Goal: Navigation & Orientation: Understand site structure

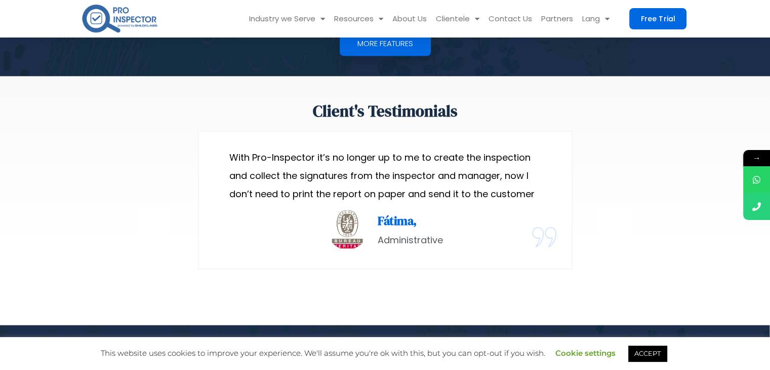
scroll to position [2113, 0]
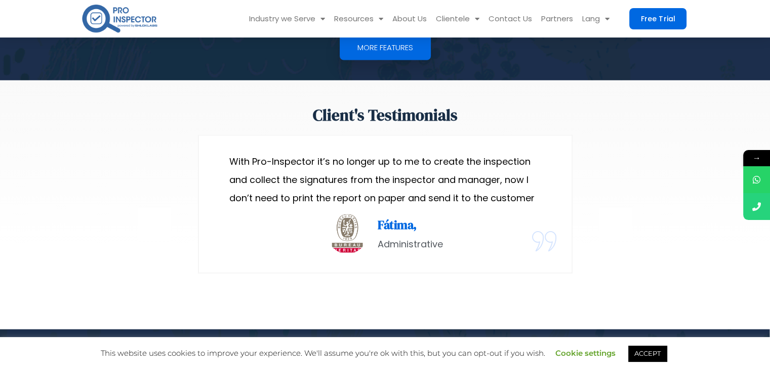
click at [762, 154] on span "→" at bounding box center [756, 158] width 27 height 16
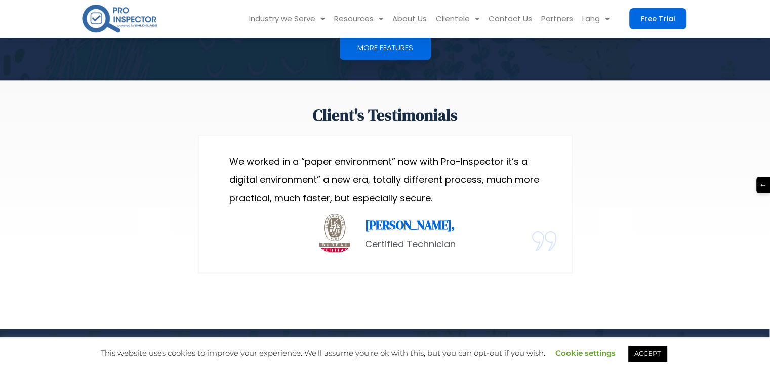
click at [766, 185] on span "←" at bounding box center [764, 185] width 14 height 16
click at [604, 230] on div "Next slide" at bounding box center [616, 224] width 33 height 33
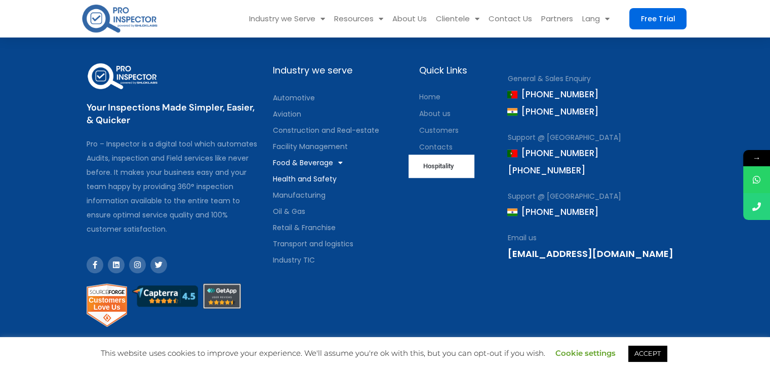
scroll to position [4657, 0]
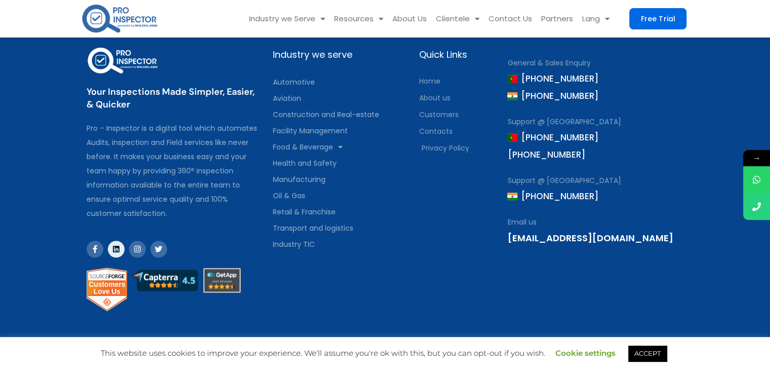
click at [115, 241] on link "Linkedin" at bounding box center [116, 249] width 17 height 17
click at [116, 245] on link "Linkedin" at bounding box center [116, 249] width 17 height 17
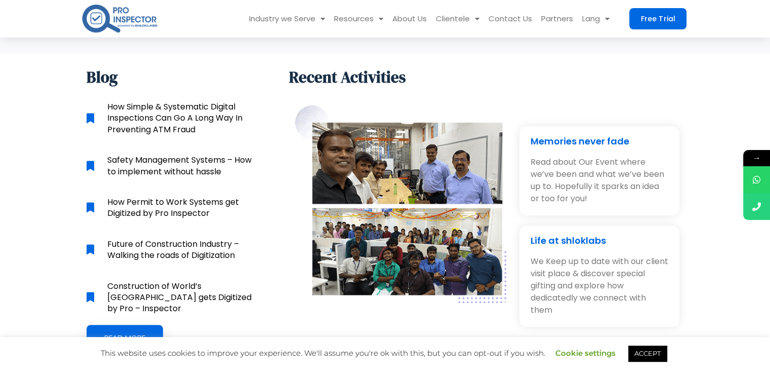
scroll to position [4167, 0]
click at [656, 351] on link "ACCEPT" at bounding box center [648, 353] width 38 height 16
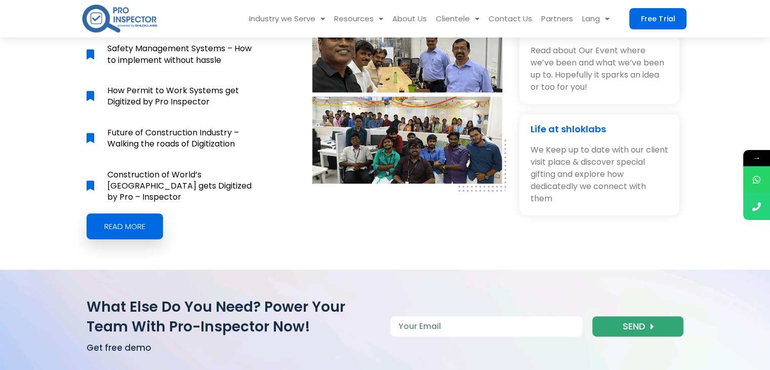
scroll to position [4278, 0]
click at [575, 123] on link "Life at shloklabs" at bounding box center [567, 129] width 75 height 13
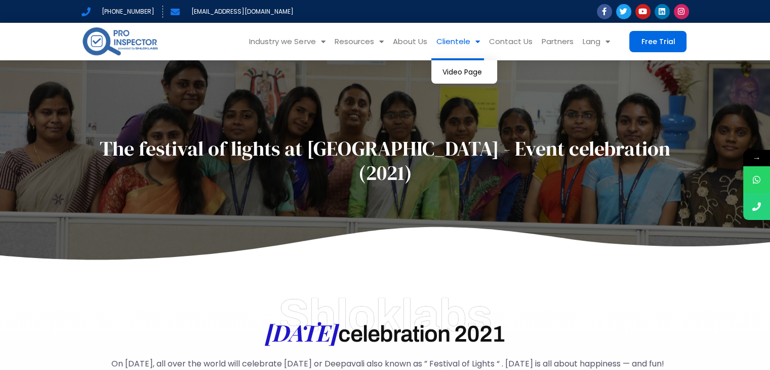
click at [457, 37] on link "Clientele" at bounding box center [458, 41] width 53 height 37
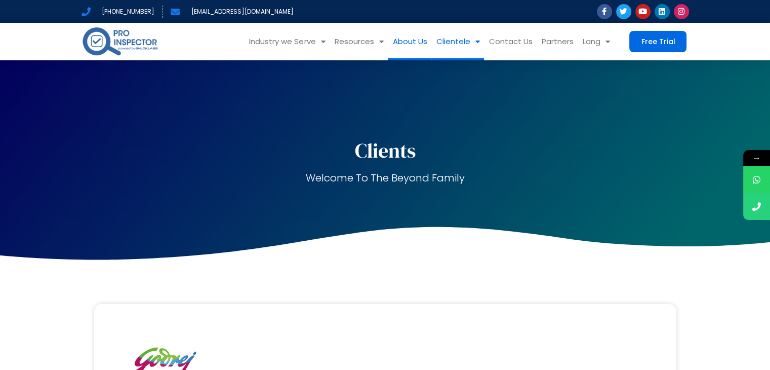
click at [422, 38] on link "About Us" at bounding box center [410, 41] width 44 height 37
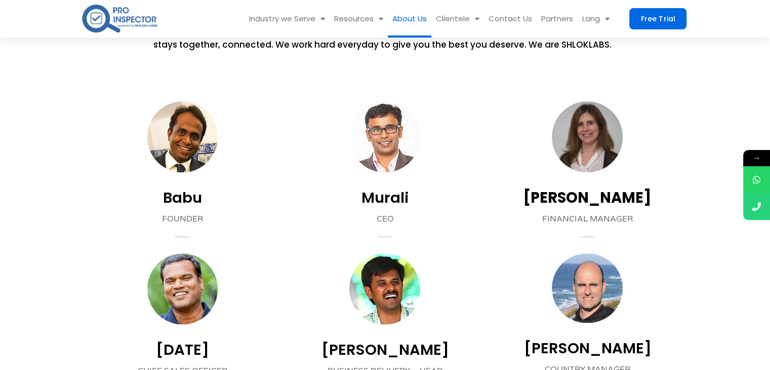
scroll to position [820, 0]
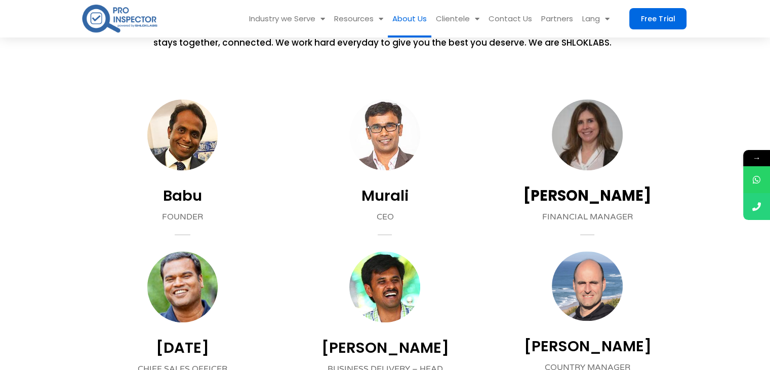
click at [176, 197] on link "Babu" at bounding box center [182, 195] width 39 height 20
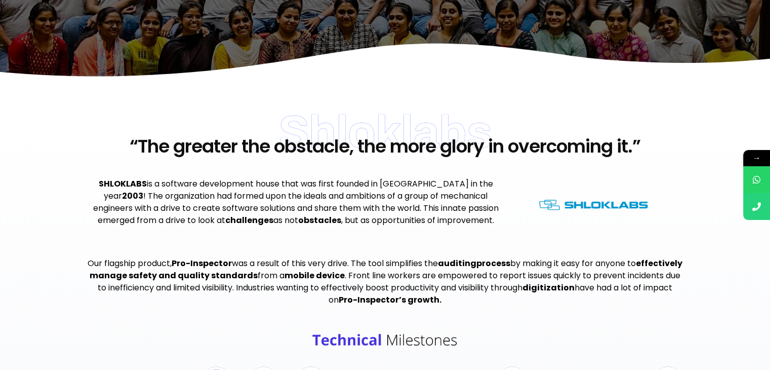
scroll to position [0, 0]
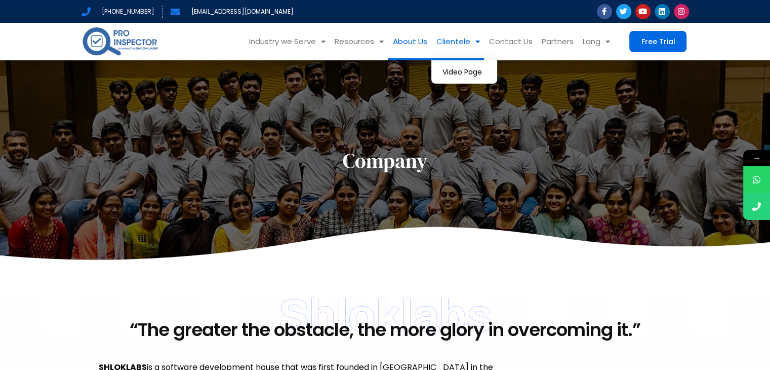
click at [462, 43] on link "Clientele" at bounding box center [458, 41] width 53 height 37
